Goal: Task Accomplishment & Management: Use online tool/utility

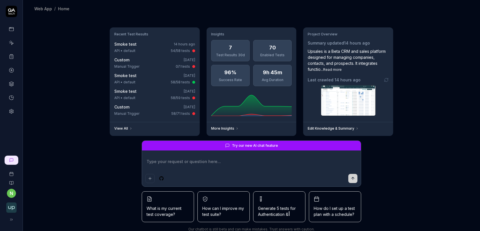
click at [11, 69] on icon at bounding box center [11, 70] width 5 height 5
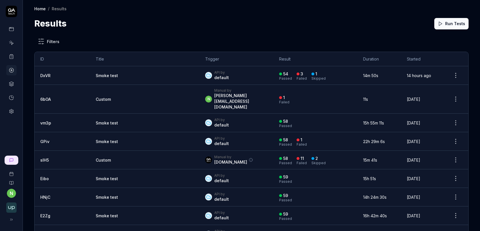
click at [44, 77] on link "DxVR" at bounding box center [45, 75] width 10 height 5
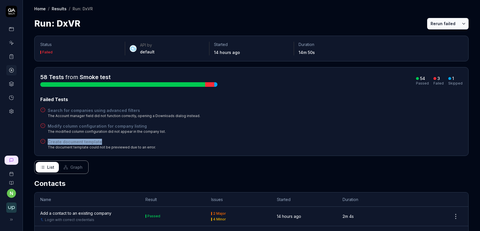
click at [447, 25] on button "Rerun failed" at bounding box center [443, 23] width 32 height 11
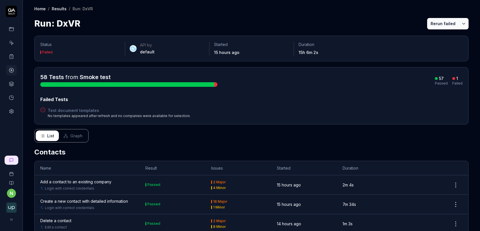
click at [87, 111] on h4 "Test document templates" at bounding box center [119, 110] width 143 height 6
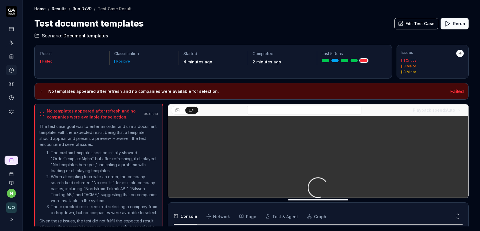
scroll to position [116, 0]
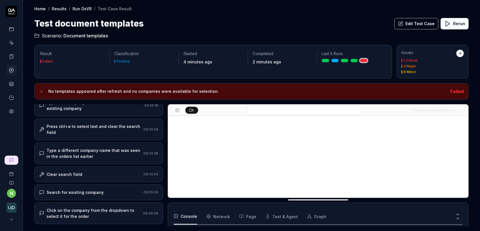
click at [106, 147] on div "Type a different company name that was seen in the orders list earlier" at bounding box center [94, 153] width 95 height 12
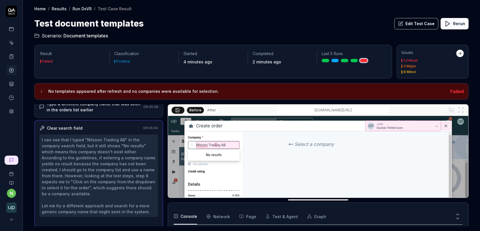
scroll to position [173, 0]
click at [417, 30] on h2 "Scenario: Document templates" at bounding box center [251, 34] width 434 height 9
click at [417, 23] on button "Edit Test Case" at bounding box center [416, 23] width 44 height 11
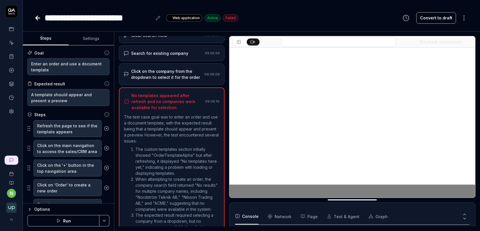
scroll to position [230, 0]
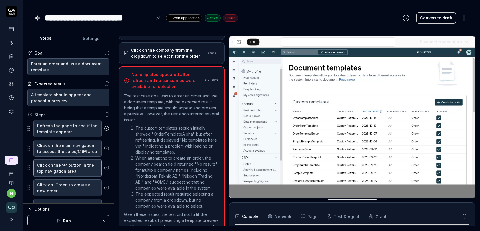
type textarea "*"
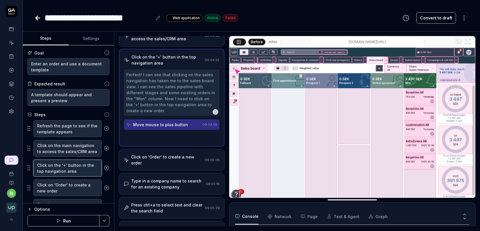
scroll to position [4, 0]
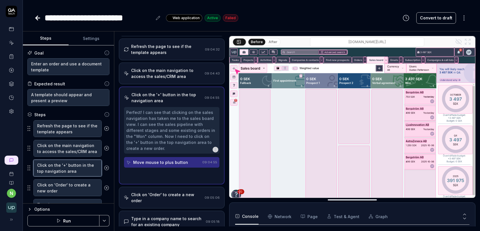
drag, startPoint x: 77, startPoint y: 171, endPoint x: 14, endPoint y: 165, distance: 63.4
click at [14, 165] on div "**********" at bounding box center [240, 115] width 480 height 231
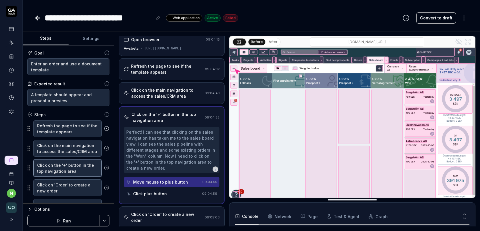
scroll to position [0, 0]
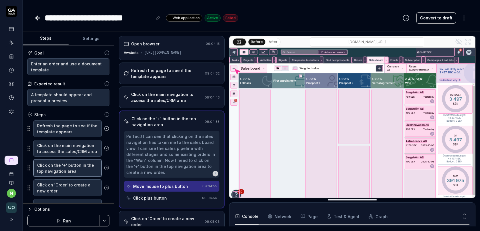
type textarea "G"
type textarea "*"
type textarea "Go"
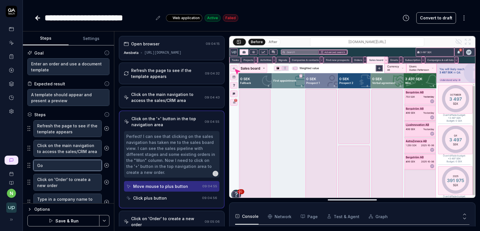
type textarea "*"
type textarea "Go"
type textarea "*"
type textarea "Go t"
type textarea "*"
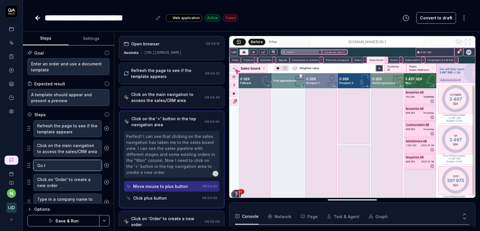
type textarea "Go th"
type textarea "*"
type textarea "Go t"
type textarea "*"
type textarea "Go to"
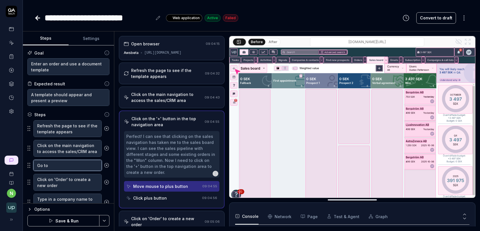
type textarea "*"
type textarea "Go to"
type textarea "*"
type textarea "Go to t"
type textarea "*"
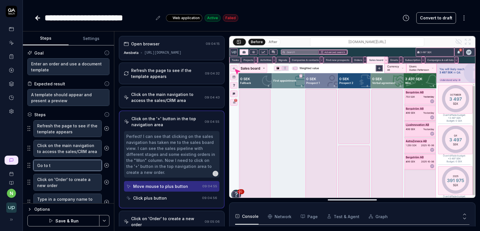
type textarea "Go to th"
type textarea "*"
type textarea "Go to the"
type textarea "*"
type textarea "Go to the"
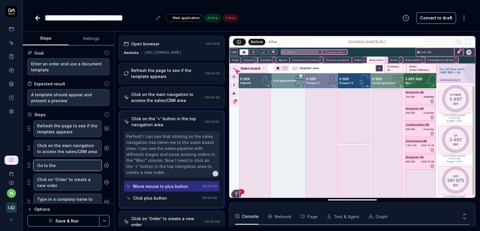
type textarea "*"
type textarea "Go to the o"
type textarea "*"
type textarea "Go to the or"
type textarea "*"
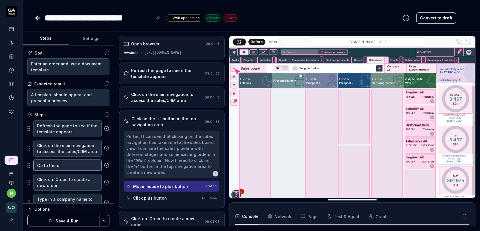
type textarea "Go to the ord"
type textarea "*"
type textarea "Go to the orde"
type textarea "*"
type textarea "Go to the order"
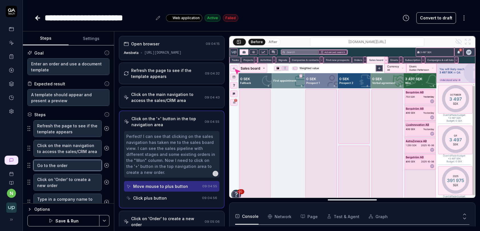
type textarea "*"
type textarea "Go to the order"
type textarea "*"
type textarea "Go to the order l"
type textarea "*"
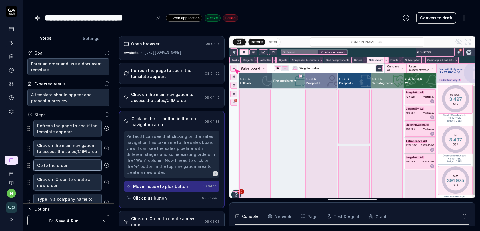
type textarea "Go to the order li"
type textarea "*"
type textarea "Go to the order lis"
type textarea "*"
type textarea "Go to the order list"
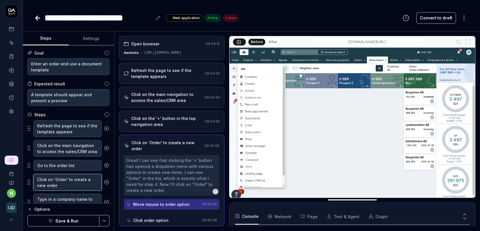
drag, startPoint x: 49, startPoint y: 187, endPoint x: 26, endPoint y: 169, distance: 29.6
click at [26, 169] on div "Goal Enter an order and use a document template Expected result A template shou…" at bounding box center [68, 124] width 91 height 158
type textarea "*"
type textarea "E"
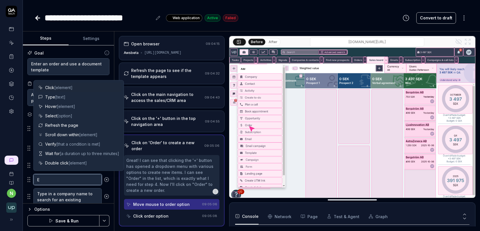
type textarea "*"
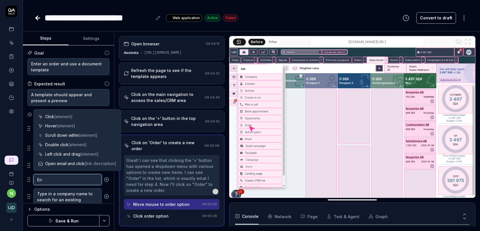
type textarea "Ent"
type textarea "*"
type textarea "Ente"
type textarea "*"
type textarea "Enter"
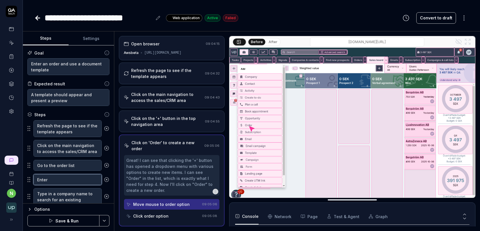
type textarea "*"
type textarea "Enter"
type textarea "*"
type textarea "Enter a"
type textarea "*"
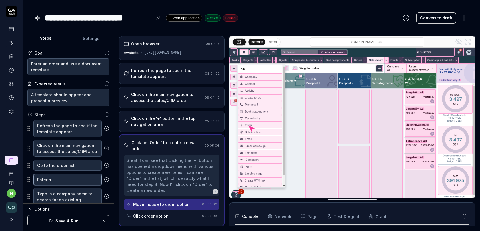
type textarea "Enter an"
type textarea "*"
type textarea "Enter an"
type textarea "*"
type textarea "Enter an o"
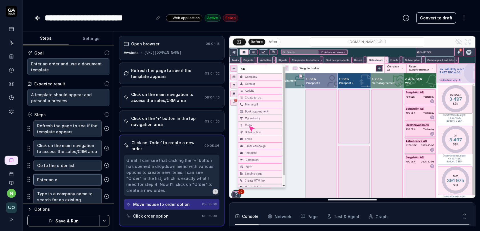
type textarea "*"
type textarea "Enter an or"
type textarea "*"
type textarea "Enter an ord"
type textarea "*"
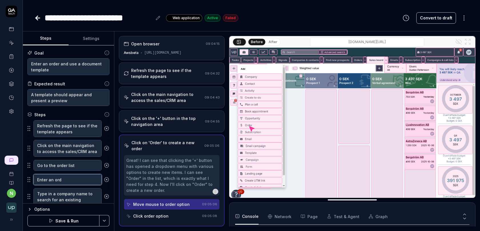
type textarea "Enter an orde"
type textarea "*"
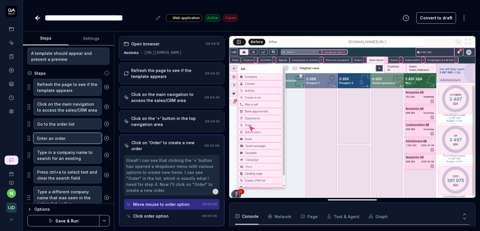
scroll to position [53, 0]
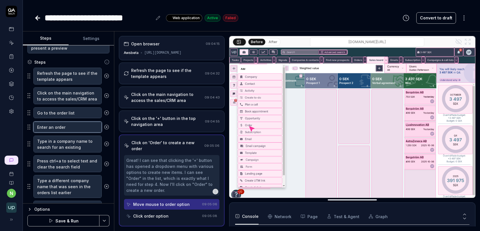
type textarea "Enter an order"
click at [106, 143] on icon at bounding box center [106, 143] width 5 height 5
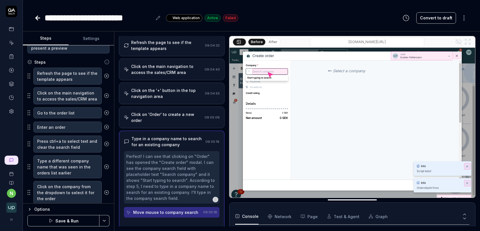
scroll to position [34, 0]
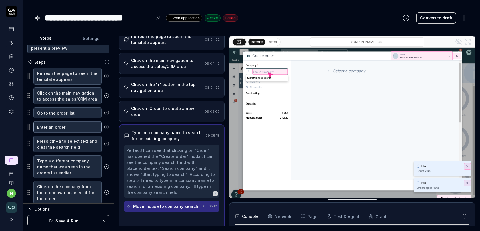
type textarea "*"
click at [70, 127] on textarea "Enter an order" at bounding box center [67, 127] width 68 height 11
type textarea "C"
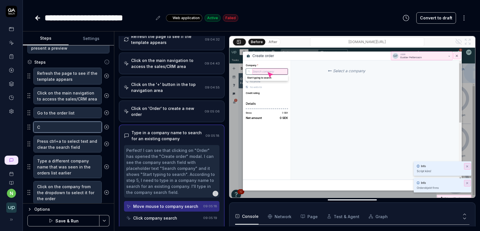
type textarea "*"
type textarea "Cl"
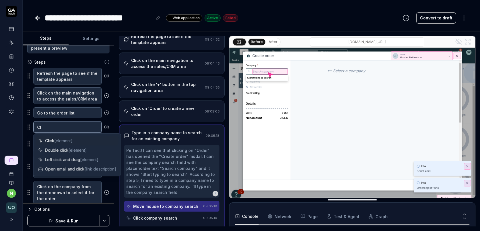
type textarea "*"
type textarea "Cli"
type textarea "*"
type textarea "Clic"
type textarea "*"
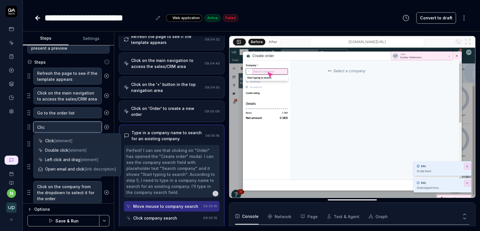
type textarea "Click"
type textarea "*"
type textarea "Click"
type textarea "*"
type textarea "Click o"
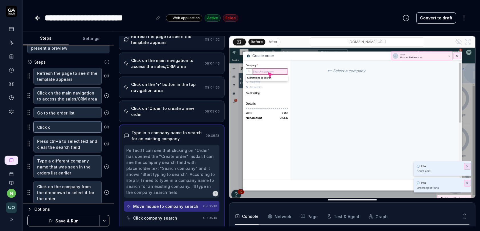
type textarea "*"
type textarea "Click on"
type textarea "*"
type textarea "Click on"
type textarea "*"
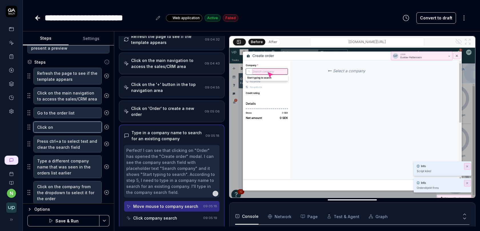
type textarea "Click on a"
type textarea "*"
type textarea "Click on a"
type textarea "*"
type textarea "Click on a"
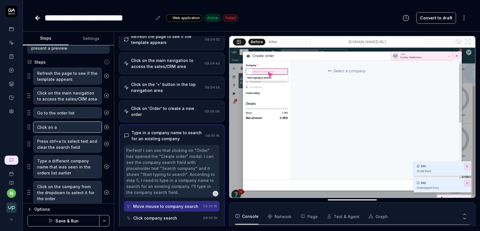
type textarea "*"
type textarea "Click on an"
type textarea "*"
type textarea "Click on an"
type textarea "*"
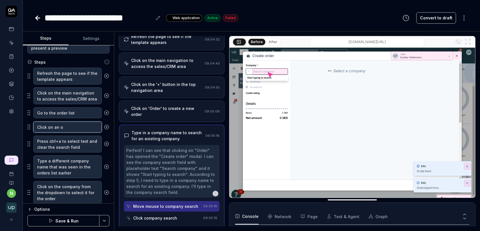
type textarea "Click on an or"
type textarea "*"
type textarea "Click on an ord"
type textarea "*"
type textarea "Click on an orde"
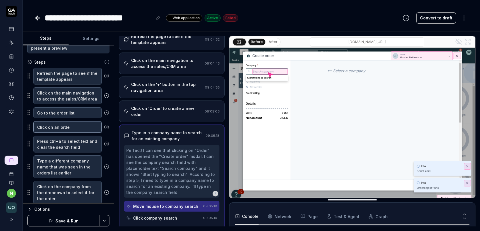
type textarea "*"
type textarea "Click on an order"
click at [106, 143] on icon at bounding box center [106, 143] width 5 height 5
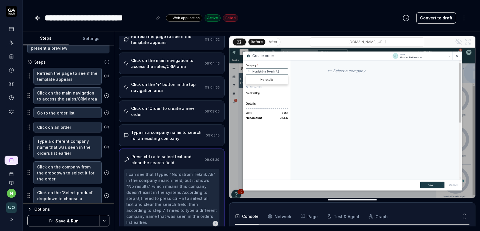
scroll to position [52, 0]
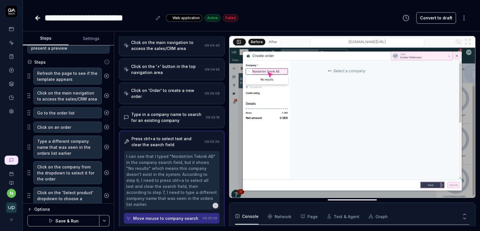
click at [107, 147] on icon at bounding box center [106, 147] width 5 height 5
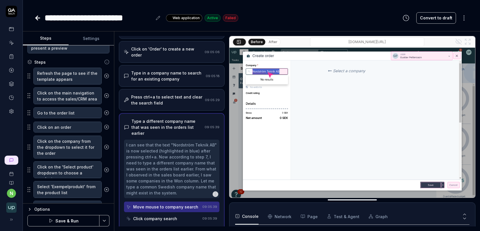
click at [107, 147] on icon at bounding box center [106, 147] width 5 height 5
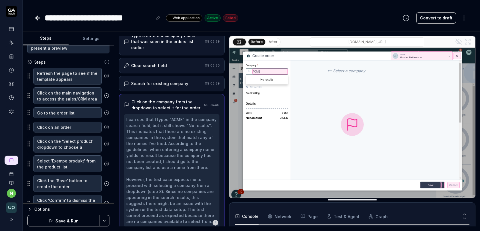
scroll to position [183, 0]
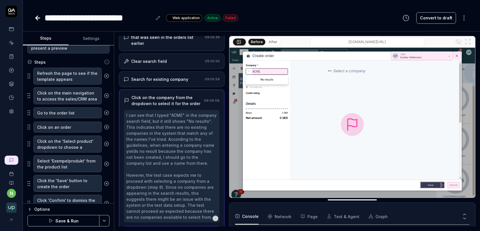
click at [107, 146] on button at bounding box center [107, 143] width 10 height 11
click at [107, 145] on circle at bounding box center [107, 144] width 4 height 4
click at [107, 144] on icon at bounding box center [106, 143] width 5 height 5
click at [107, 143] on icon at bounding box center [106, 143] width 5 height 5
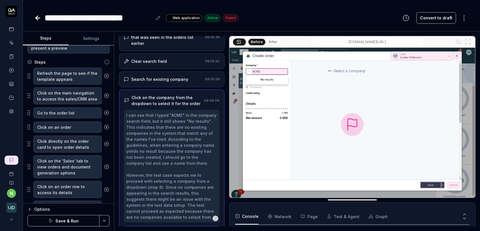
click at [107, 143] on icon at bounding box center [106, 143] width 1 height 1
click at [107, 143] on button at bounding box center [107, 146] width 10 height 11
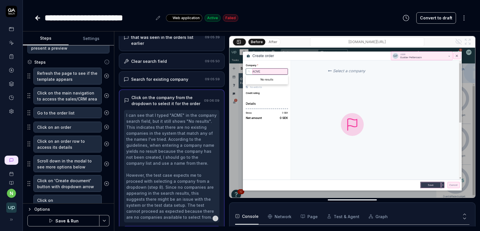
click at [107, 143] on icon at bounding box center [106, 143] width 5 height 5
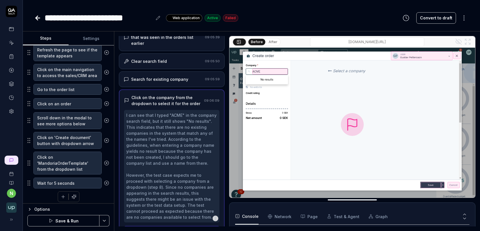
scroll to position [77, 0]
click at [71, 220] on button "Save & Run" at bounding box center [63, 220] width 72 height 11
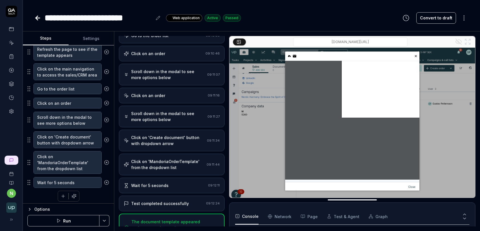
scroll to position [83, 0]
click at [159, 195] on div "Test completed successfully 09:12:24" at bounding box center [172, 203] width 106 height 16
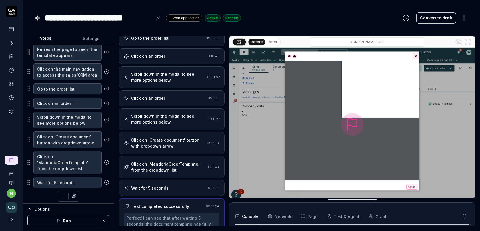
click at [156, 122] on div "Scroll down in the modal to see more options below" at bounding box center [168, 119] width 74 height 12
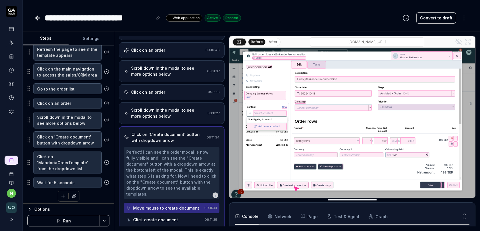
scroll to position [81, 0]
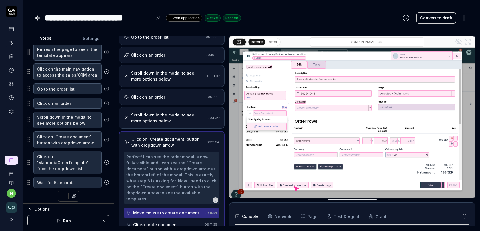
click at [63, 196] on icon "button" at bounding box center [62, 196] width 3 height 0
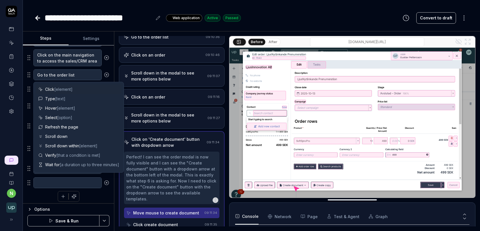
type textarea "*"
type textarea "I"
type textarea "*"
type textarea "If"
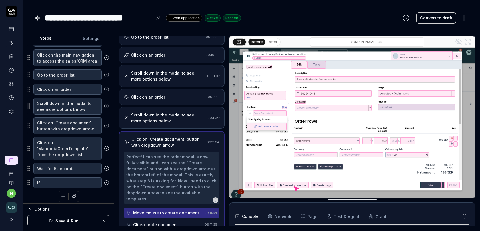
type textarea "*"
type textarea "If n"
type textarea "*"
type textarea "If no"
type textarea "*"
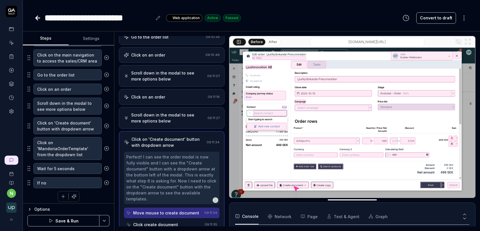
type textarea "If not"
type textarea "*"
type textarea "If noth"
type textarea "*"
type textarea "If nothi"
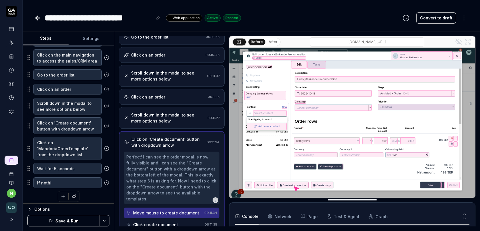
type textarea "*"
type textarea "If nothing"
type textarea "*"
type textarea "If nothing"
type textarea "*"
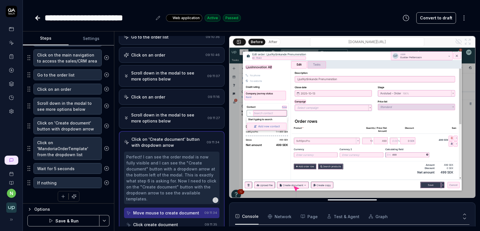
type textarea "If nothing s"
type textarea "*"
type textarea "If nothing sho"
type textarea "*"
type textarea "If nothing show"
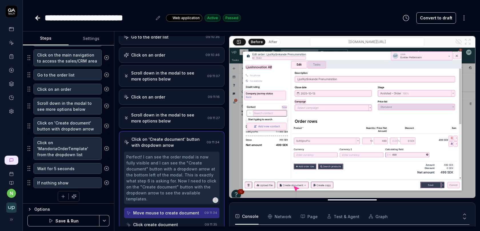
type textarea "*"
type textarea "If nothing shows"
type textarea "*"
type textarea "If nothing shows,"
type textarea "*"
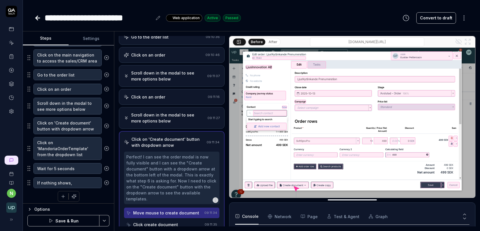
type textarea "If nothing shows, s"
type textarea "*"
type textarea "If nothing shows, se"
type textarea "*"
type textarea "If nothing shows, sel"
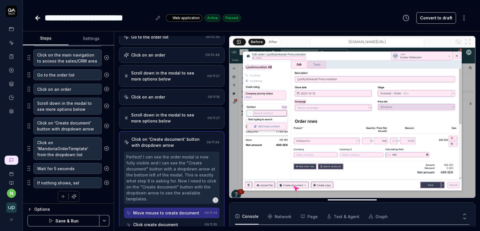
type textarea "*"
type textarea "If nothing shows, sele"
type textarea "*"
type textarea "If nothing shows, selec"
type textarea "*"
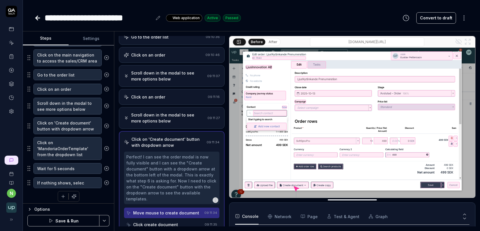
type textarea "If nothing shows, select"
type textarea "*"
type textarea "If nothing shows, select"
type textarea "*"
type textarea "If nothing shows, select a"
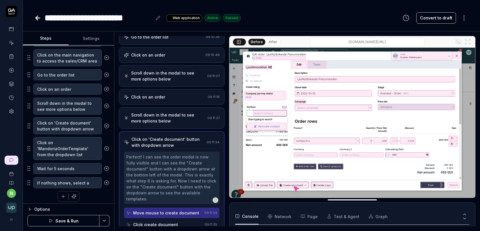
type textarea "*"
type textarea "If nothing shows, select an"
type textarea "*"
type textarea "If nothing shows, select anot"
type textarea "*"
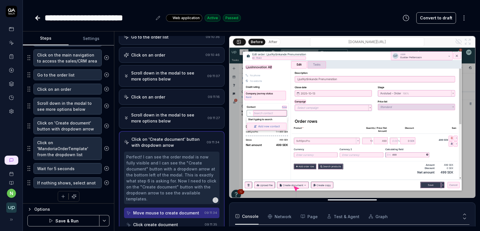
type textarea "If nothing shows, select anoth"
type textarea "*"
type textarea "If nothing shows, select anothe"
type textarea "*"
type textarea "If nothing shows, select another"
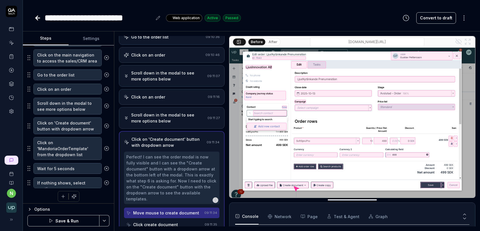
type textarea "*"
type textarea "If nothing shows, select another"
type textarea "*"
type textarea "If nothing shows, select another t"
type textarea "*"
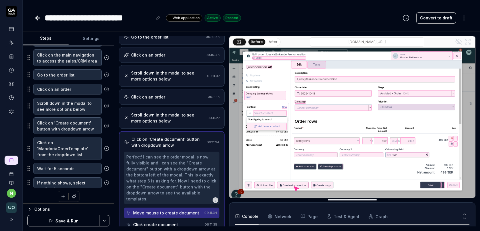
type textarea "If nothing shows, select another te"
type textarea "*"
type textarea "If nothing shows, select another tem"
type textarea "*"
type textarea "If nothing shows, select another temp"
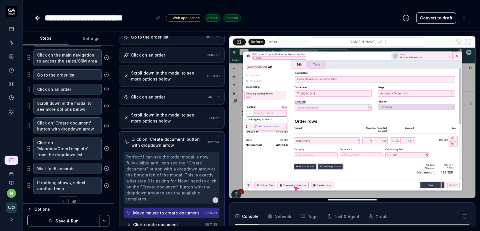
type textarea "*"
type textarea "If nothing shows, select another templ"
type textarea "*"
type textarea "If nothing shows, select another templat"
type textarea "*"
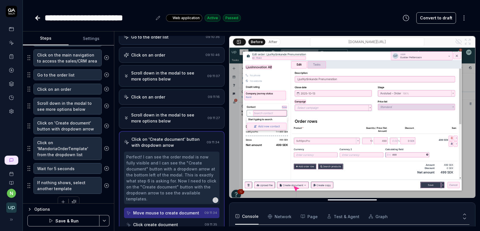
type textarea "If nothing shows, select another template"
type textarea "*"
type textarea "If nothing shows, select another template a"
type textarea "*"
type textarea "If nothing shows, select another template"
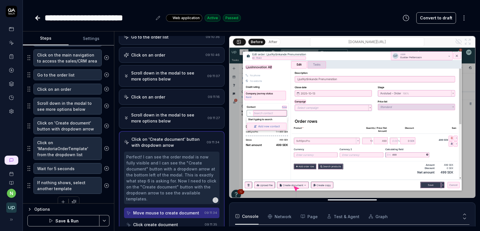
type textarea "*"
type textarea "If nothing shows, select another template u"
type textarea "*"
type textarea "If nothing shows, select another template un"
type textarea "*"
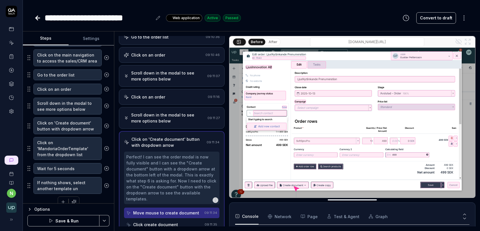
type textarea "If nothing shows, select another template und"
type textarea "*"
type textarea "If nothing shows, select another template unde"
type textarea "*"
type textarea "If nothing shows, select another template under"
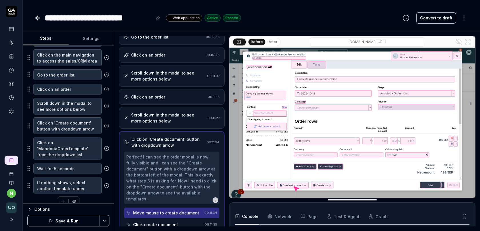
type textarea "*"
type textarea "If nothing shows, select another template under"
type textarea "*"
type textarea "If nothing shows, select another template under t"
type textarea "*"
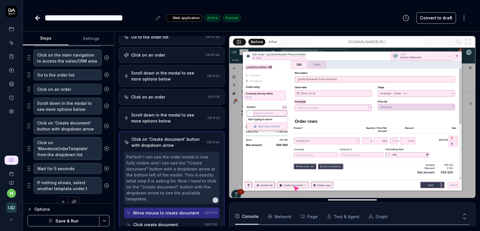
type textarea "If nothing shows, select another template under"
type textarea "*"
type textarea "If nothing shows, select another template under"
type textarea "*"
type textarea "If nothing shows, select another template unde"
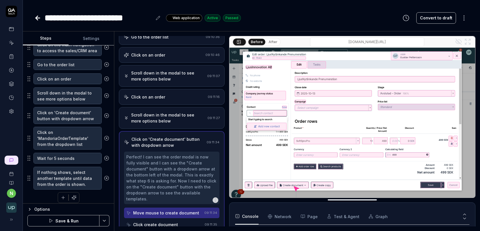
scroll to position [102, 0]
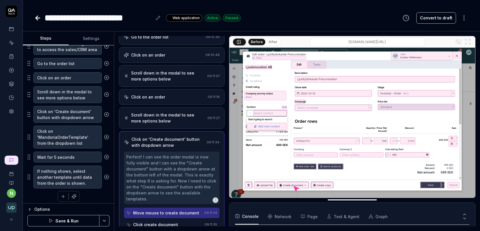
click at [69, 220] on button "Save & Run" at bounding box center [63, 220] width 72 height 11
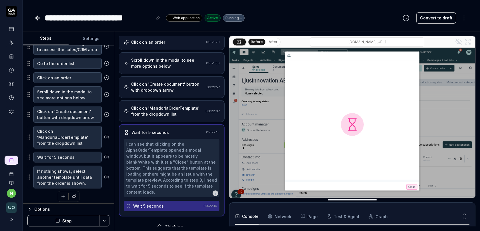
scroll to position [340, 0]
click at [168, 115] on div "Click on 'MandoriaOrderTemplate' from the dropdown list 09:22:07" at bounding box center [172, 111] width 106 height 22
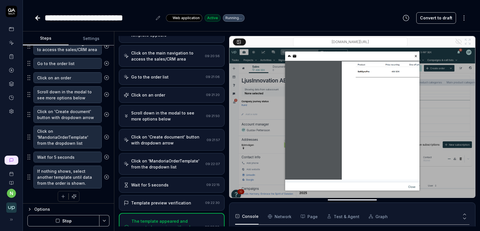
scroll to position [97, 0]
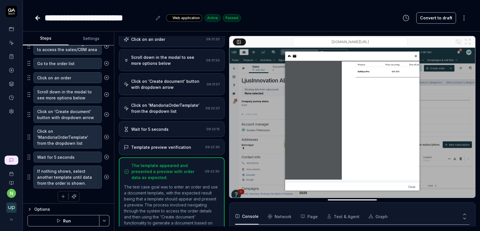
click at [169, 126] on div "Wait for 5 seconds" at bounding box center [164, 129] width 80 height 6
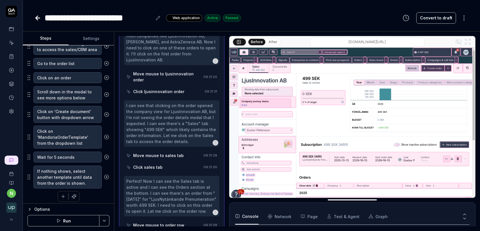
scroll to position [132, 0]
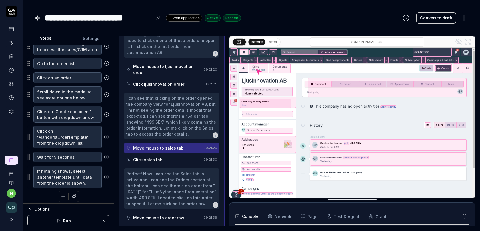
click at [12, 68] on icon at bounding box center [11, 70] width 5 height 5
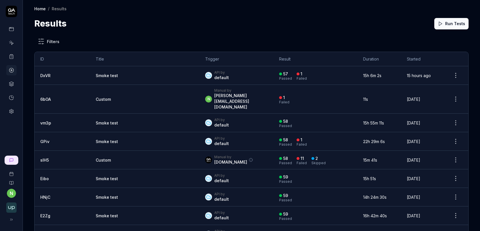
click at [45, 73] on link "DxVR" at bounding box center [45, 75] width 10 height 5
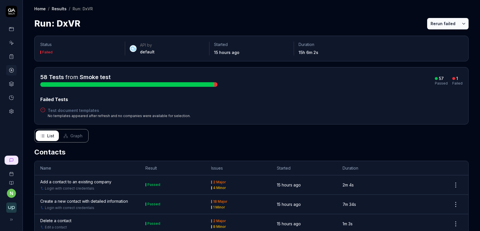
click at [434, 23] on button "Rerun failed" at bounding box center [443, 23] width 32 height 11
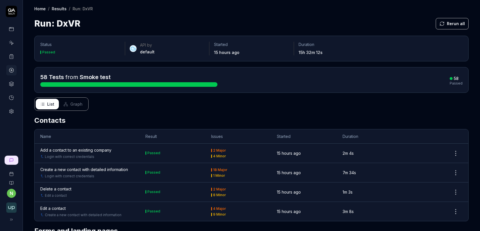
click at [10, 71] on circle at bounding box center [11, 70] width 4 height 4
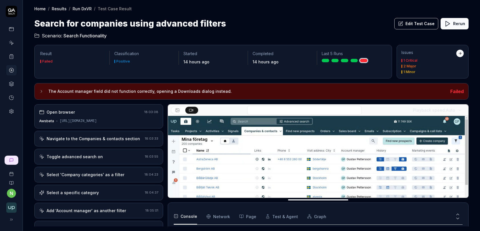
click at [99, 138] on div "Navigate to the Companies & contacts section" at bounding box center [93, 139] width 93 height 6
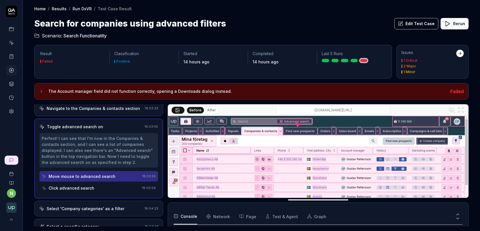
scroll to position [38, 0]
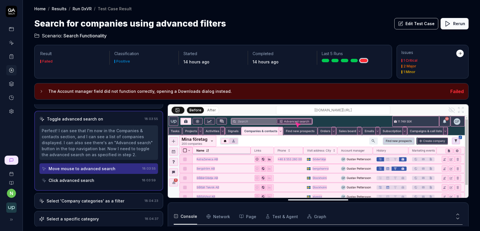
click at [100, 201] on div "Select 'Company categories' as a filter" at bounding box center [86, 201] width 78 height 6
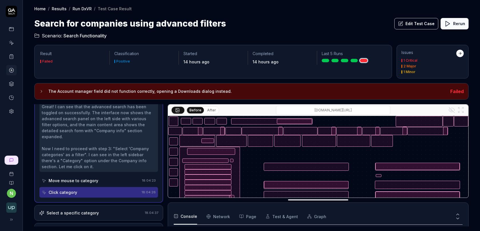
scroll to position [126, 0]
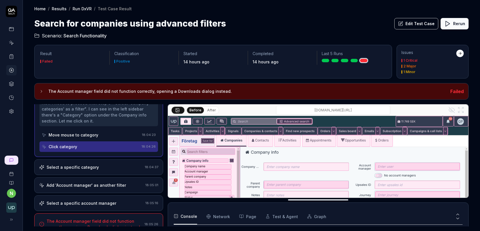
click at [107, 214] on div "The Account manager field did not function correctly, opening a Downloads dialo…" at bounding box center [98, 225] width 129 height 22
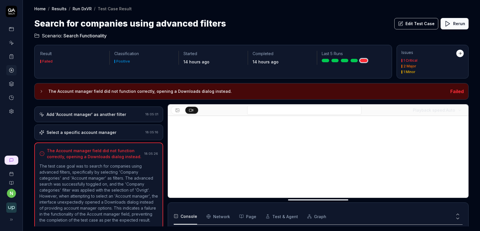
click at [128, 133] on div "Select a specific account manager 18:05:16" at bounding box center [98, 133] width 129 height 16
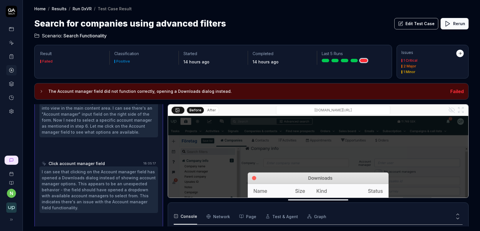
scroll to position [148, 0]
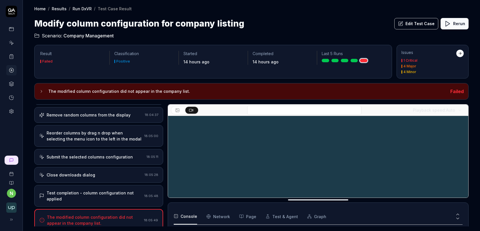
click at [100, 154] on div "Submit the selected columns configuration" at bounding box center [90, 157] width 86 height 6
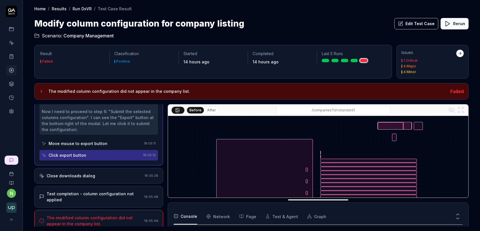
scroll to position [281, 0]
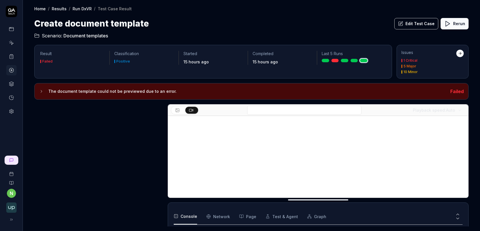
scroll to position [104, 0]
